Goal: Information Seeking & Learning: Learn about a topic

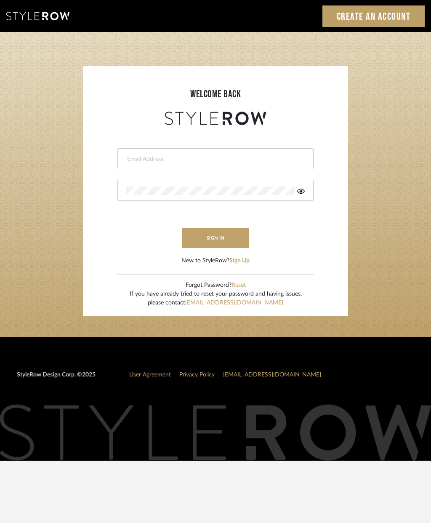
click at [191, 158] on input "email" at bounding box center [214, 159] width 176 height 8
click at [211, 238] on button "sign in" at bounding box center [215, 238] width 67 height 20
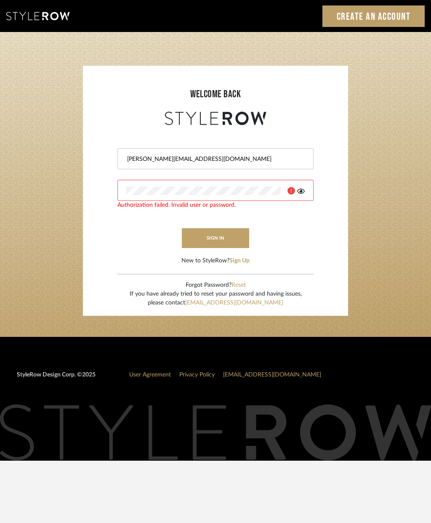
click at [335, 220] on form "[PERSON_NAME][EMAIL_ADDRESS][DOMAIN_NAME] Authorization failed. Invalid user or…" at bounding box center [215, 196] width 248 height 138
click at [302, 194] on icon at bounding box center [301, 191] width 8 height 7
click at [221, 244] on button "sign in" at bounding box center [215, 238] width 67 height 20
click at [211, 239] on button "sign in" at bounding box center [215, 238] width 67 height 20
click at [151, 155] on input "cheri@eid.net" at bounding box center [214, 159] width 176 height 8
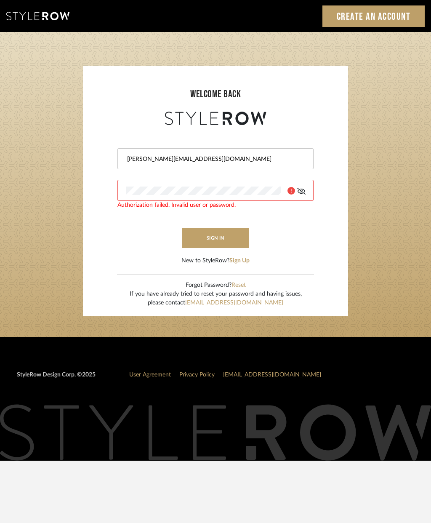
type input "cheri@ceid.net"
click at [214, 241] on button "sign in" at bounding box center [215, 238] width 67 height 20
click at [226, 242] on button "sign in" at bounding box center [215, 238] width 67 height 20
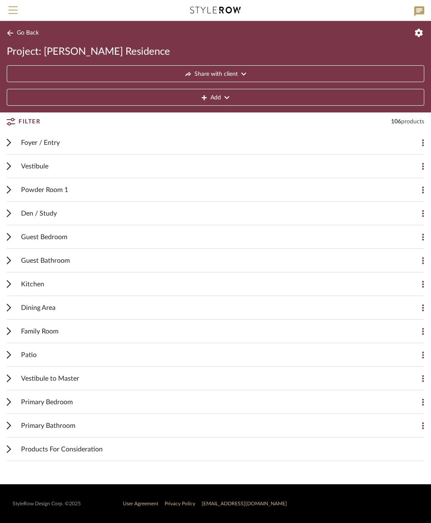
click at [29, 32] on span "Go Back" at bounding box center [28, 32] width 22 height 7
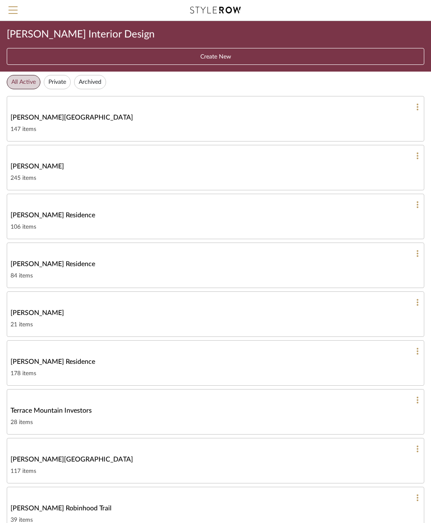
click at [16, 8] on span "Menu" at bounding box center [12, 12] width 9 height 13
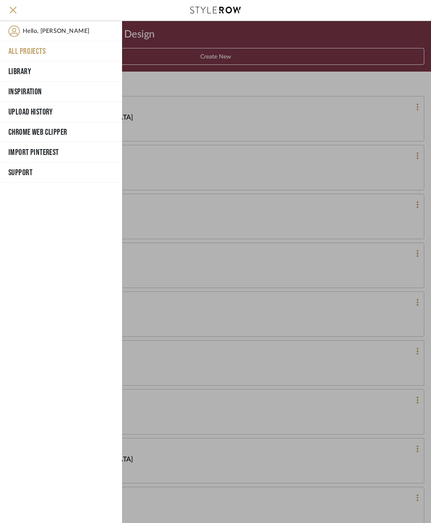
click at [234, 45] on div at bounding box center [276, 272] width 309 height 502
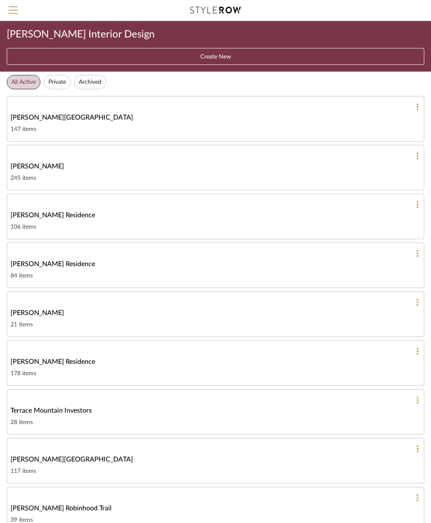
click at [81, 126] on div "147 items" at bounding box center [216, 129] width 410 height 10
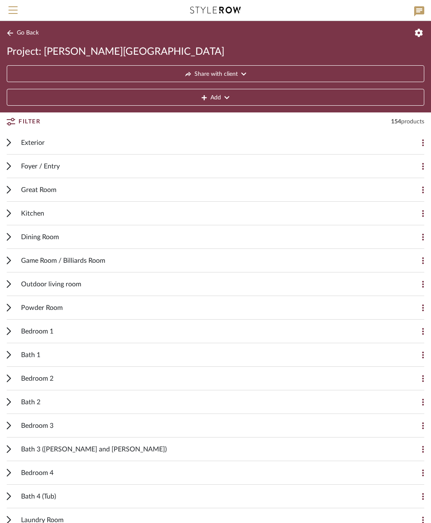
click at [65, 142] on div "Exterior" at bounding box center [209, 142] width 376 height 23
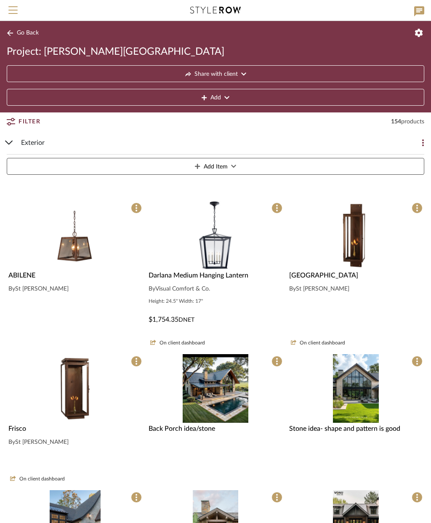
scroll to position [15, 0]
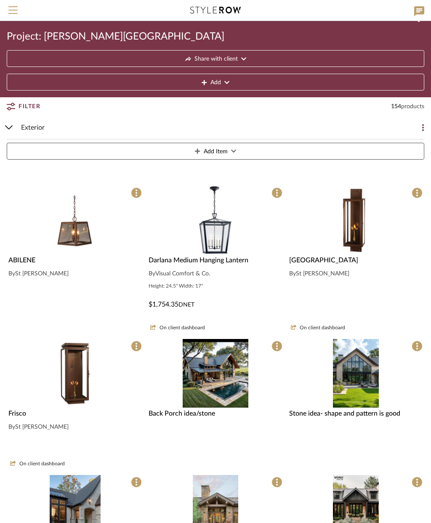
click at [218, 55] on span "Share with client" at bounding box center [215, 59] width 43 height 17
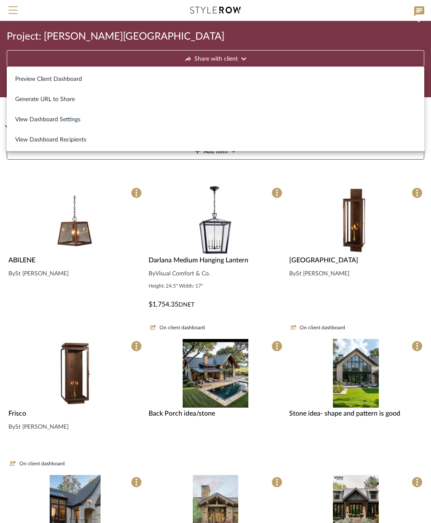
click at [69, 78] on span "Preview Client Dashboard" at bounding box center [48, 79] width 67 height 7
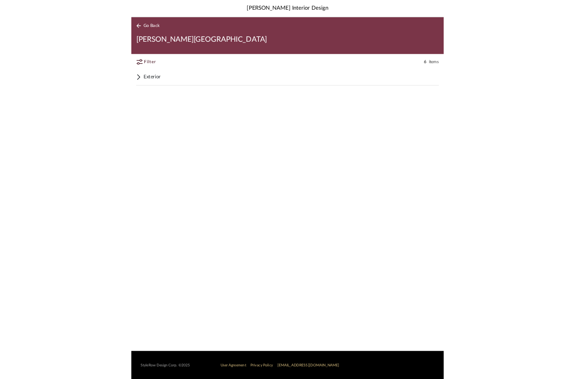
scroll to position [34, 0]
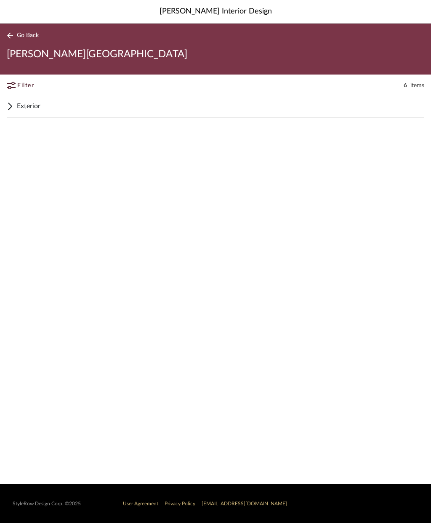
click at [418, 81] on span "items" at bounding box center [417, 85] width 14 height 8
click at [13, 101] on icon at bounding box center [10, 106] width 7 height 10
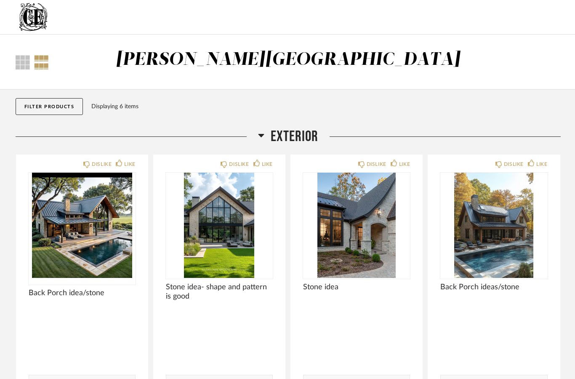
click at [0, 0] on img at bounding box center [0, 0] width 0 height 0
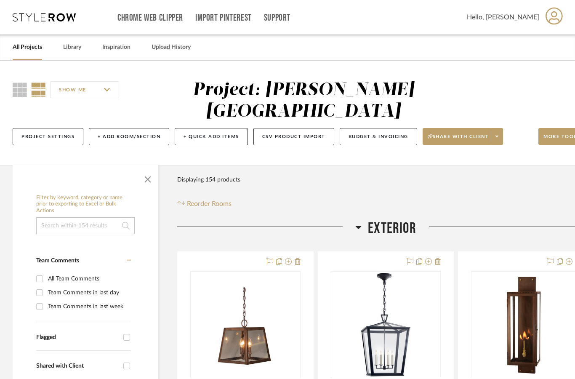
click at [466, 146] on span "Share with client" at bounding box center [458, 139] width 61 height 13
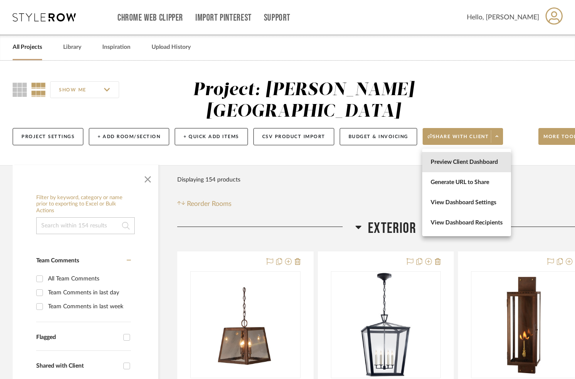
click at [451, 166] on button "Preview Client Dashboard" at bounding box center [466, 162] width 89 height 20
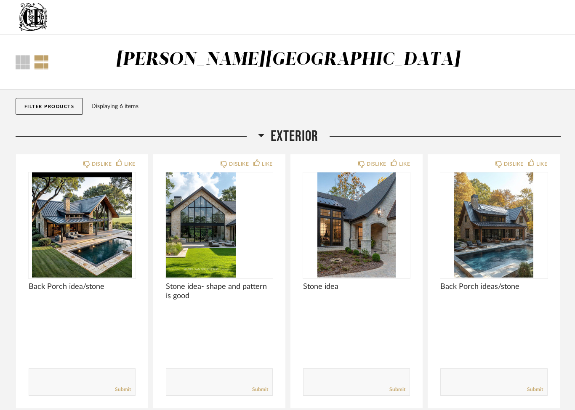
click at [0, 0] on img at bounding box center [0, 0] width 0 height 0
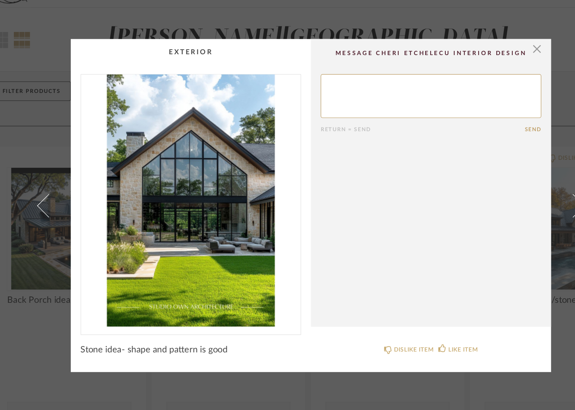
click at [474, 61] on span "button" at bounding box center [482, 69] width 17 height 17
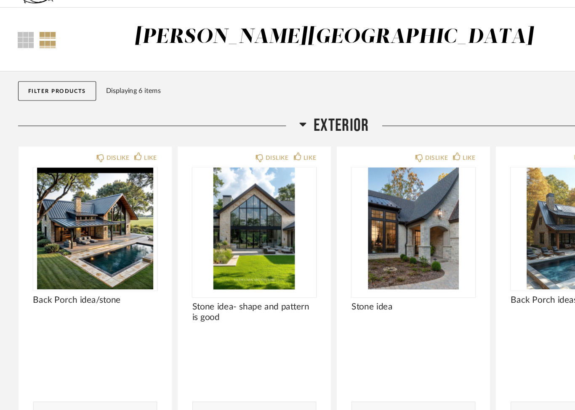
click at [364, 224] on img "0" at bounding box center [356, 225] width 107 height 105
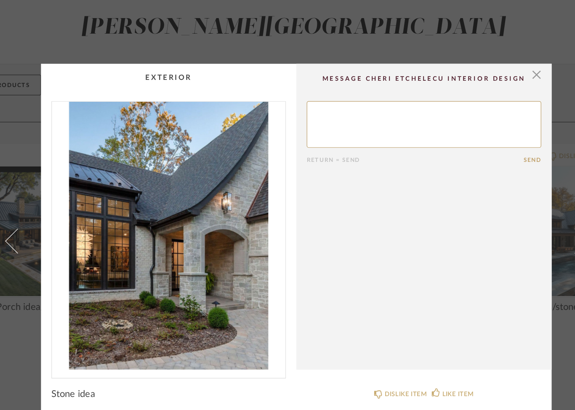
click at [474, 61] on span "button" at bounding box center [482, 69] width 17 height 17
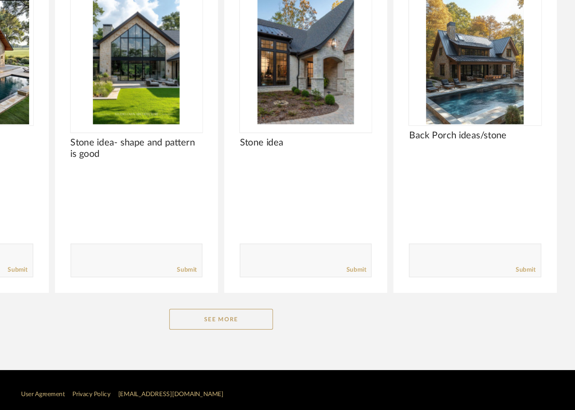
scroll to position [107, 0]
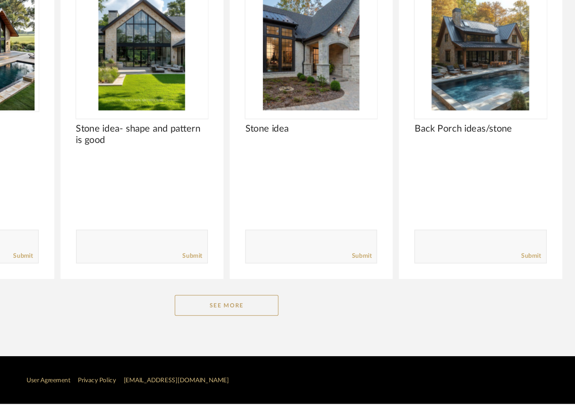
click at [440, 67] on img "0" at bounding box center [493, 119] width 107 height 105
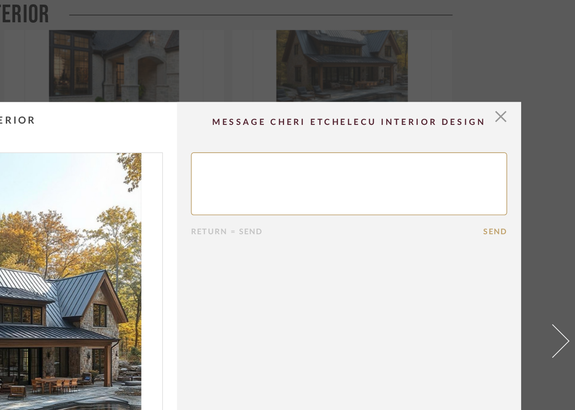
click at [474, 73] on span "button" at bounding box center [482, 69] width 17 height 17
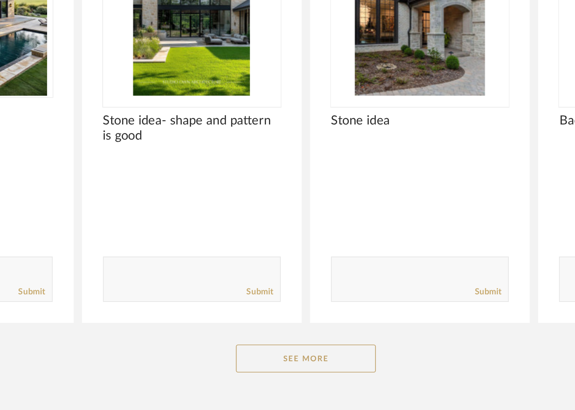
scroll to position [107, 0]
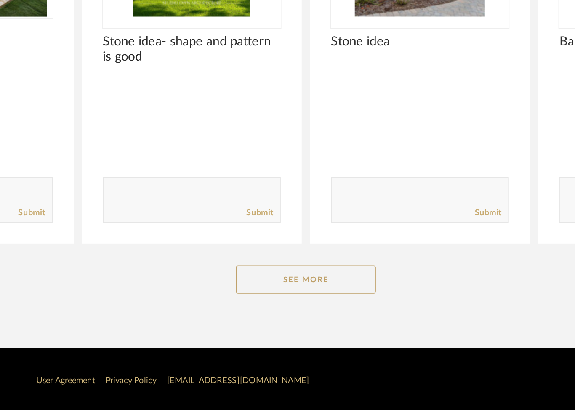
click at [246, 322] on button "See More" at bounding box center [288, 330] width 84 height 17
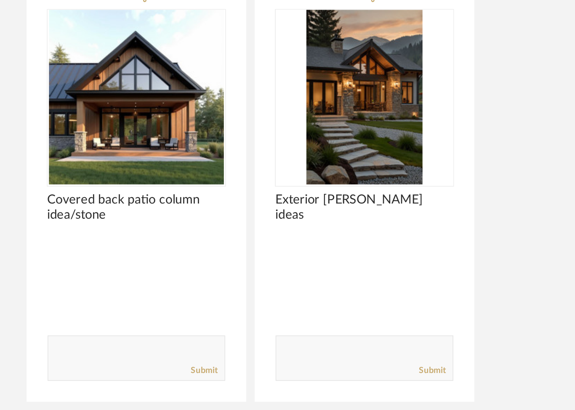
scroll to position [269, 0]
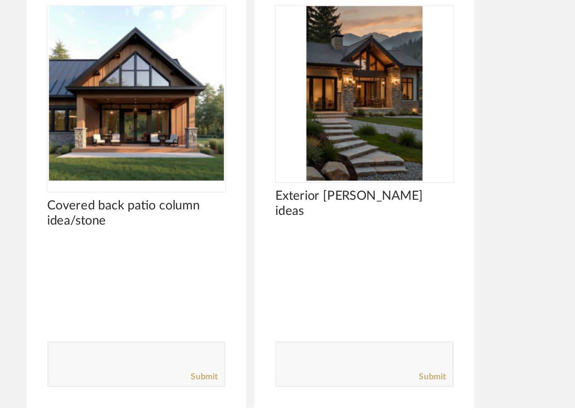
click at [0, 0] on img at bounding box center [0, 0] width 0 height 0
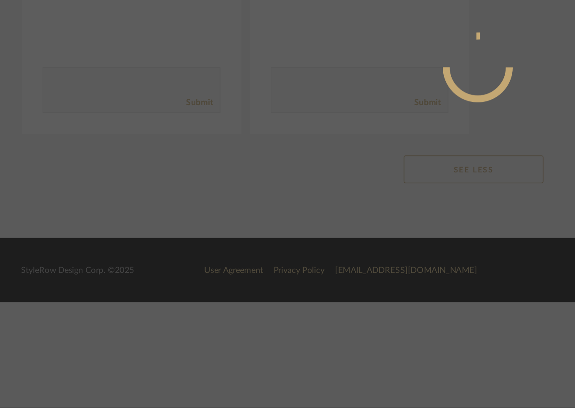
scroll to position [0, 0]
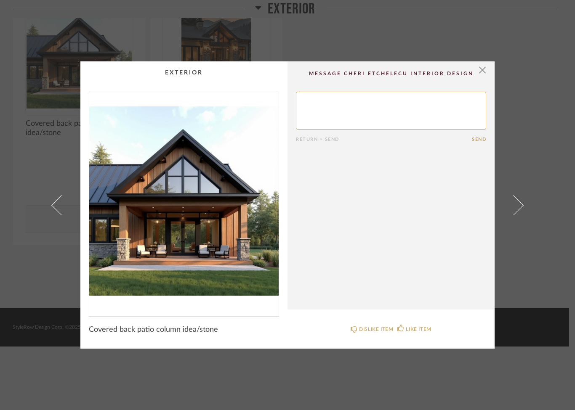
click at [485, 73] on span "button" at bounding box center [482, 69] width 17 height 17
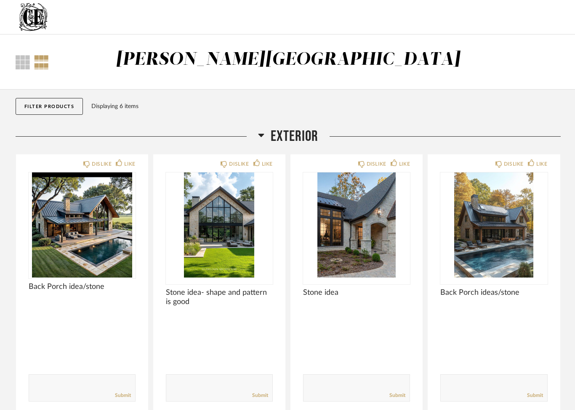
scroll to position [372, 0]
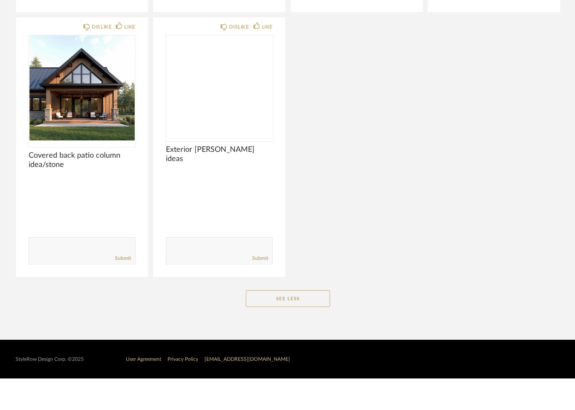
click at [0, 0] on img at bounding box center [0, 0] width 0 height 0
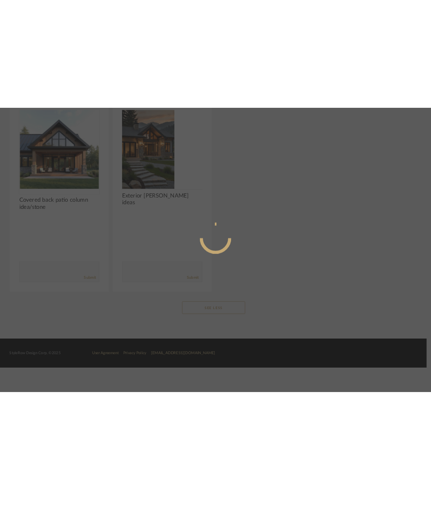
scroll to position [0, 0]
